Goal: Information Seeking & Learning: Understand process/instructions

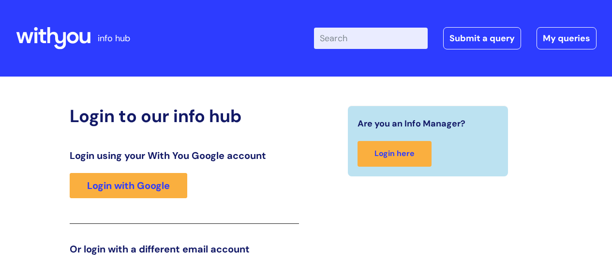
scroll to position [148, 0]
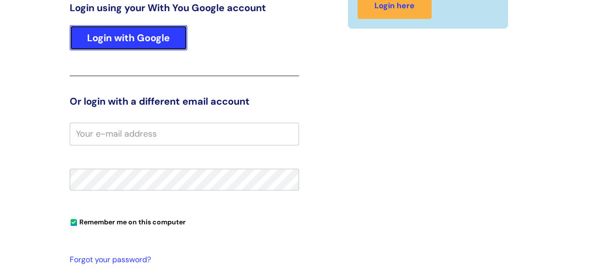
click at [138, 35] on link "Login with Google" at bounding box center [129, 37] width 118 height 25
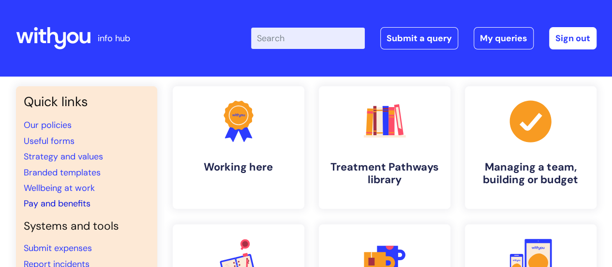
click at [61, 203] on link "Pay and benefits" at bounding box center [57, 203] width 67 height 12
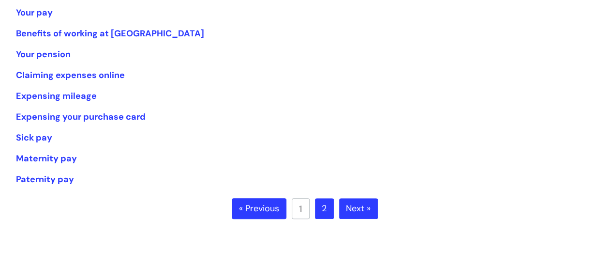
scroll to position [242, 0]
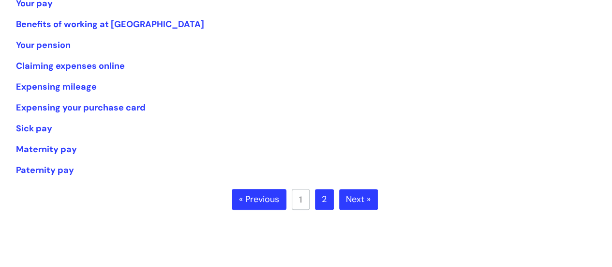
click at [325, 197] on link "2" at bounding box center [324, 199] width 19 height 21
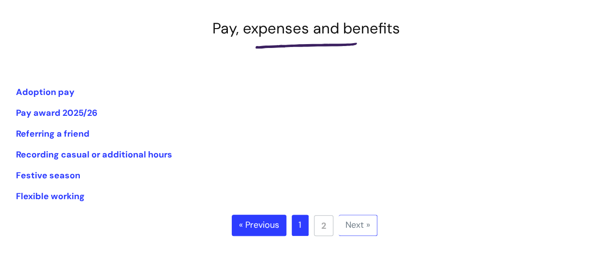
scroll to position [145, 0]
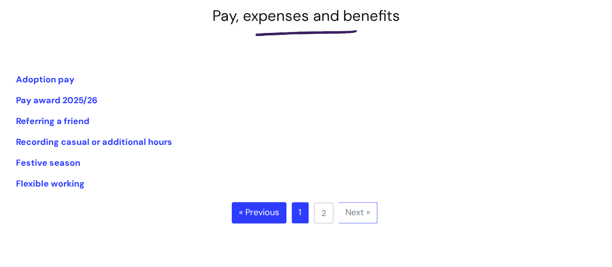
click at [264, 210] on link "« Previous" at bounding box center [259, 212] width 55 height 21
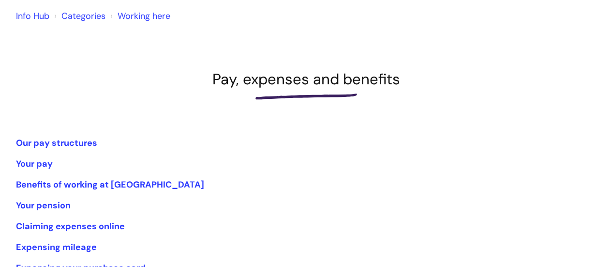
scroll to position [97, 0]
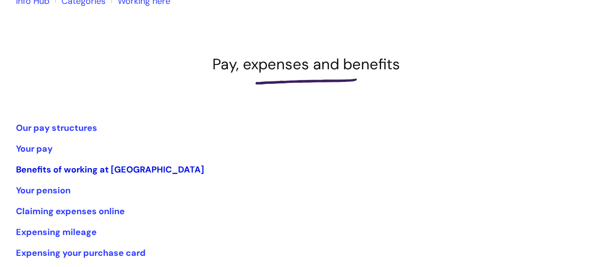
click at [121, 167] on link "Benefits of working at [GEOGRAPHIC_DATA]" at bounding box center [110, 170] width 188 height 12
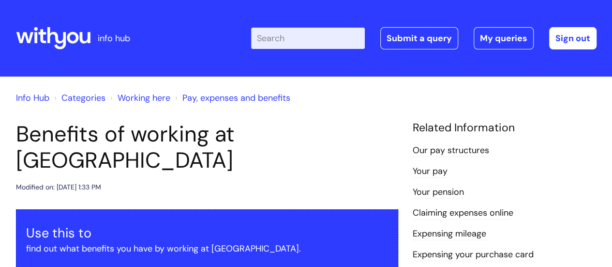
click at [292, 41] on input "Enter your search term here..." at bounding box center [308, 38] width 114 height 21
type input "glasses"
click button "Search" at bounding box center [0, 0] width 0 height 0
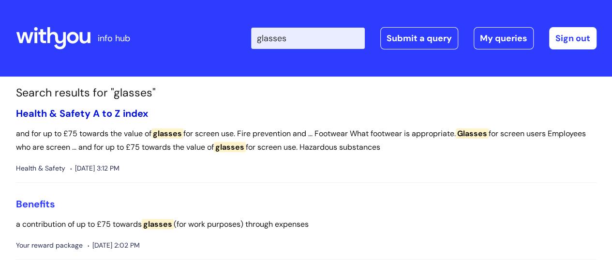
click at [79, 113] on link "Health & Safety A to Z index" at bounding box center [82, 113] width 132 height 13
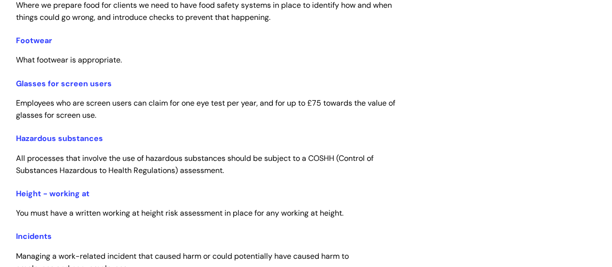
scroll to position [1113, 0]
click at [61, 82] on link "Glasses for screen users" at bounding box center [64, 83] width 96 height 10
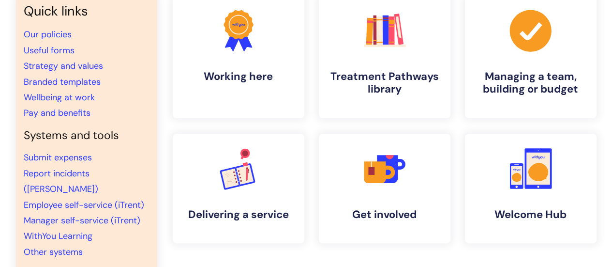
scroll to position [97, 0]
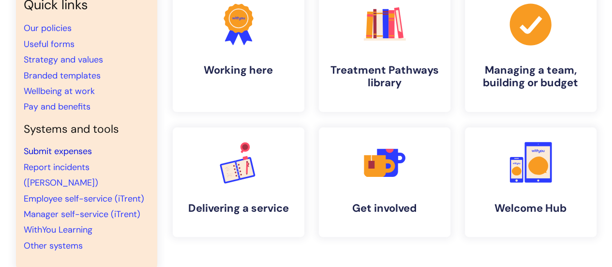
click at [53, 146] on link "Submit expenses" at bounding box center [58, 151] width 68 height 12
click at [533, 44] on icon at bounding box center [530, 24] width 42 height 42
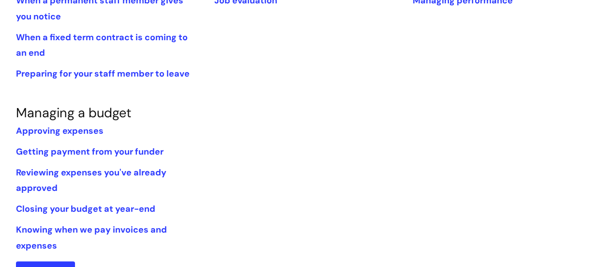
scroll to position [629, 0]
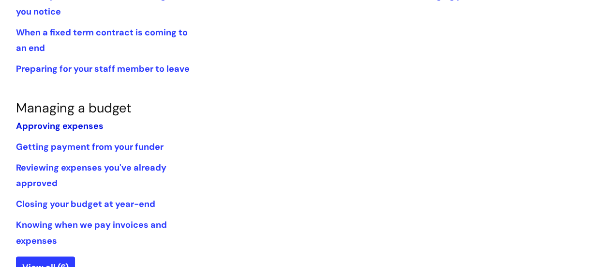
click at [81, 123] on link "Approving expenses" at bounding box center [60, 126] width 88 height 12
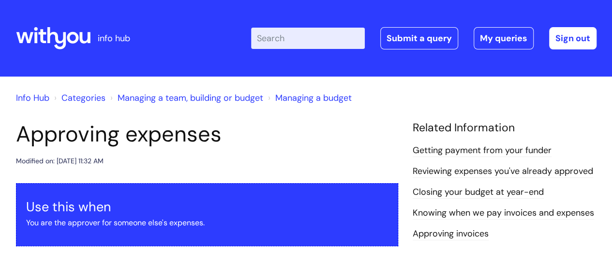
click at [289, 37] on input "Enter your search term here..." at bounding box center [308, 38] width 114 height 21
click at [295, 43] on input "Enter your search term here..." at bounding box center [308, 38] width 114 height 21
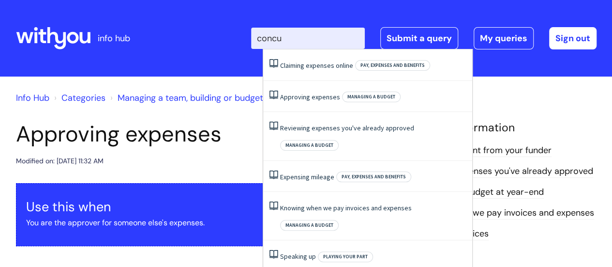
type input "concur"
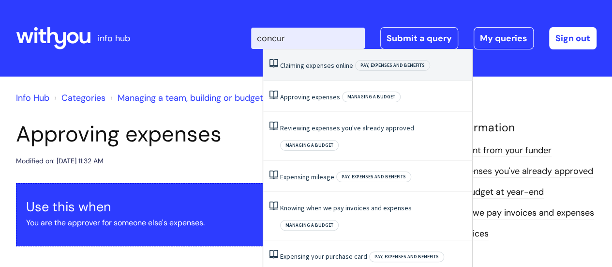
click at [301, 66] on link "Claiming expenses online" at bounding box center [316, 65] width 73 height 9
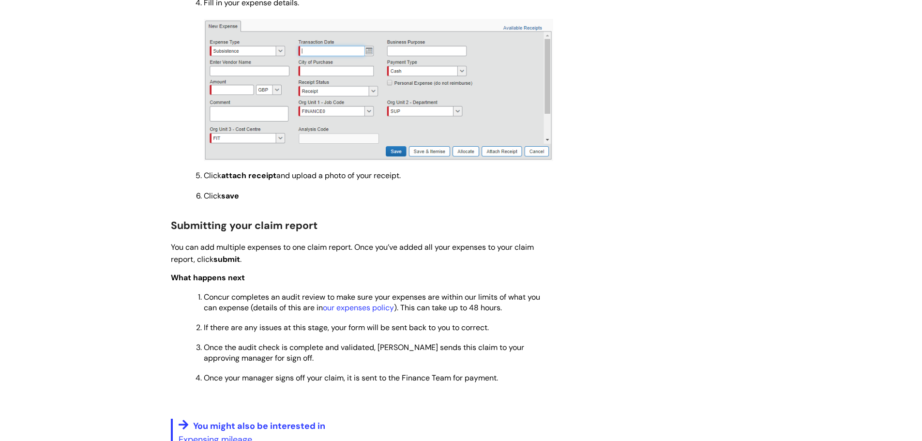
scroll to position [822, 0]
